Goal: Information Seeking & Learning: Learn about a topic

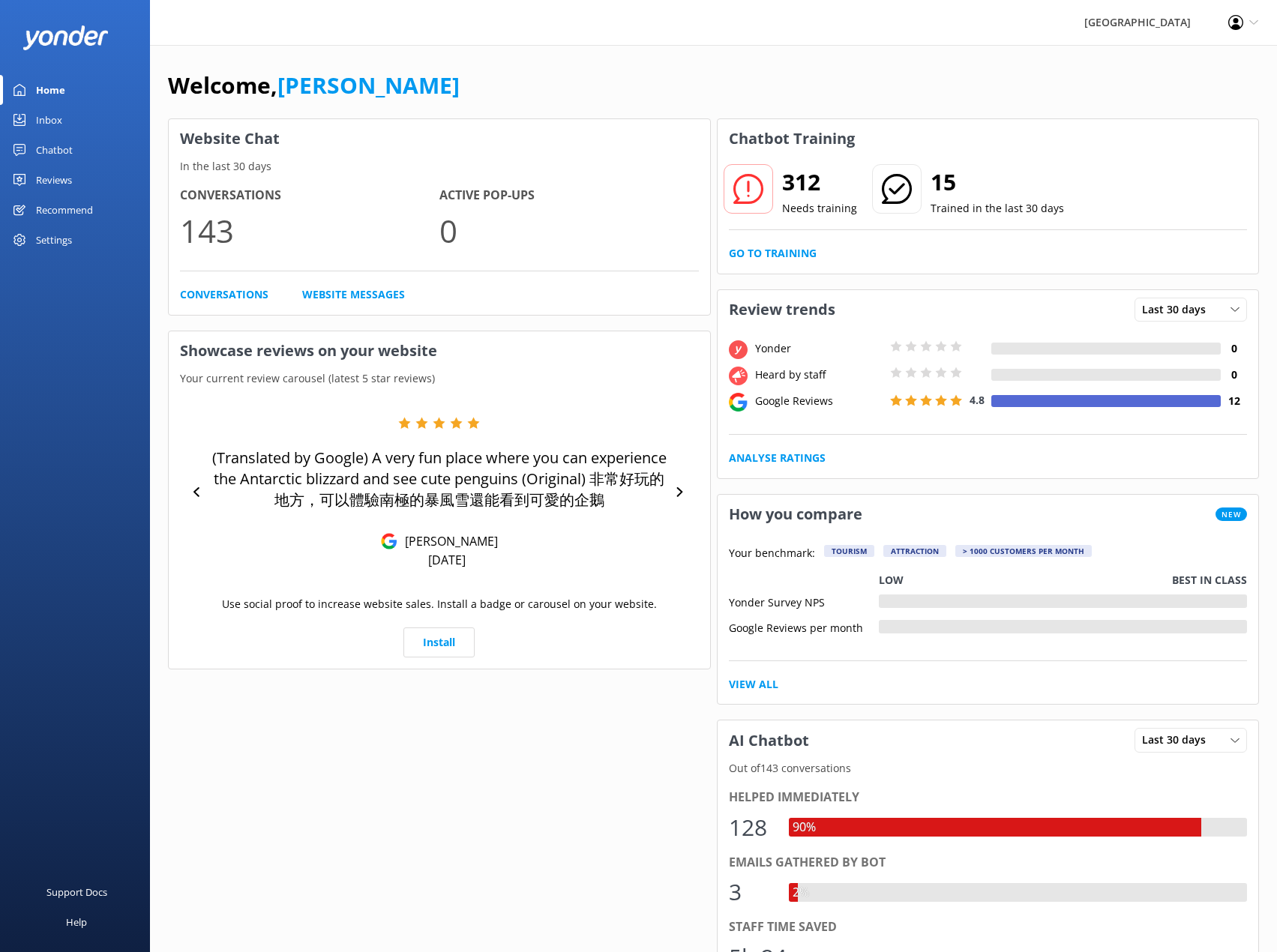
click at [57, 179] on div "Reviews" at bounding box center [54, 179] width 36 height 30
